Goal: Find specific page/section: Find specific page/section

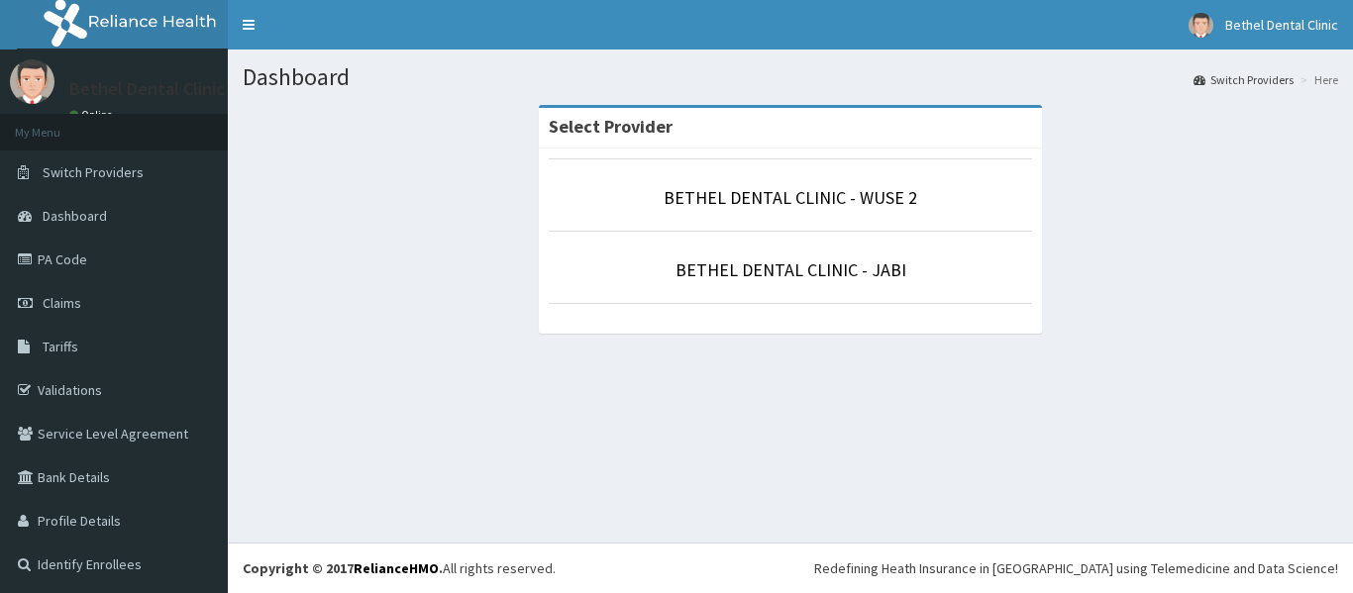
click at [786, 283] on li "BETHEL DENTAL CLINIC - JABI" at bounding box center [790, 267] width 483 height 73
click at [780, 268] on link "BETHEL DENTAL CLINIC - JABI" at bounding box center [791, 270] width 231 height 23
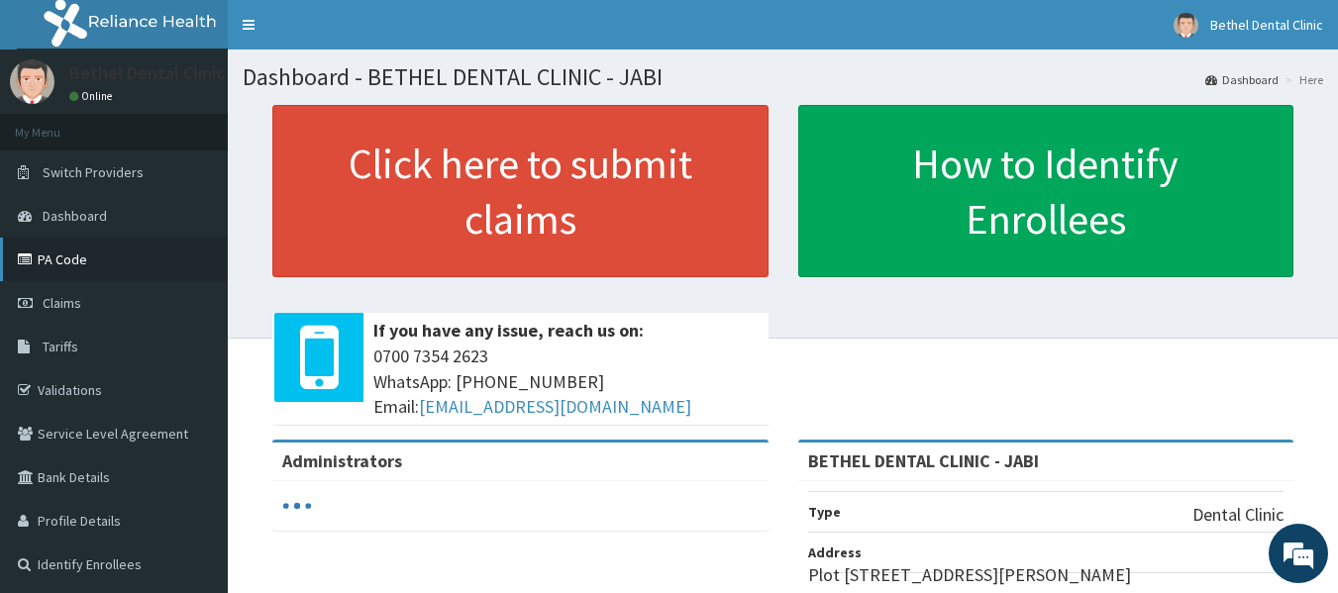
click at [98, 252] on link "PA Code" at bounding box center [114, 260] width 228 height 44
